Goal: Task Accomplishment & Management: Use online tool/utility

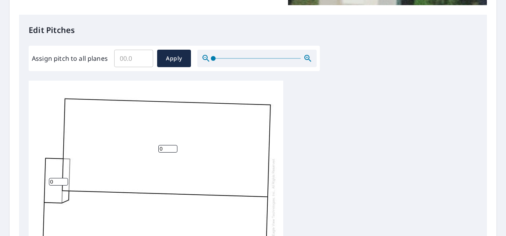
scroll to position [8, 0]
click at [136, 57] on input "Assign pitch to all planes" at bounding box center [133, 58] width 39 height 22
type input "5"
click at [166, 60] on span "Apply" at bounding box center [174, 59] width 21 height 10
type input "5"
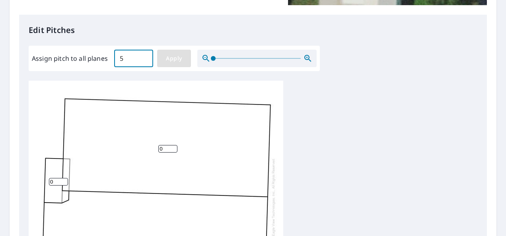
type input "5"
click at [176, 63] on button "Apply" at bounding box center [174, 59] width 34 height 18
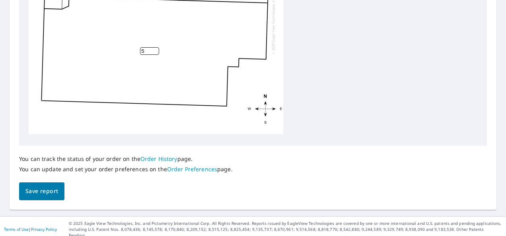
click at [32, 185] on button "Save report" at bounding box center [41, 192] width 45 height 18
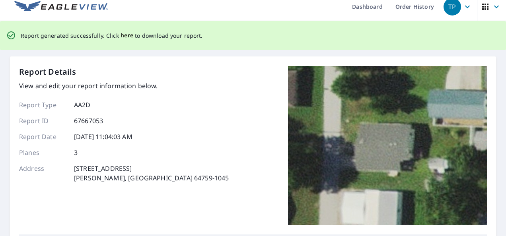
scroll to position [0, 0]
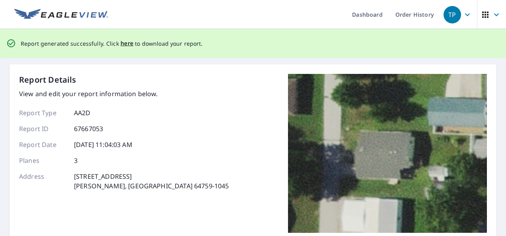
click at [115, 47] on p "Report generated successfully. Click here to download your report." at bounding box center [112, 44] width 182 height 10
click at [125, 47] on span "here" at bounding box center [127, 44] width 13 height 10
